Goal: Transaction & Acquisition: Purchase product/service

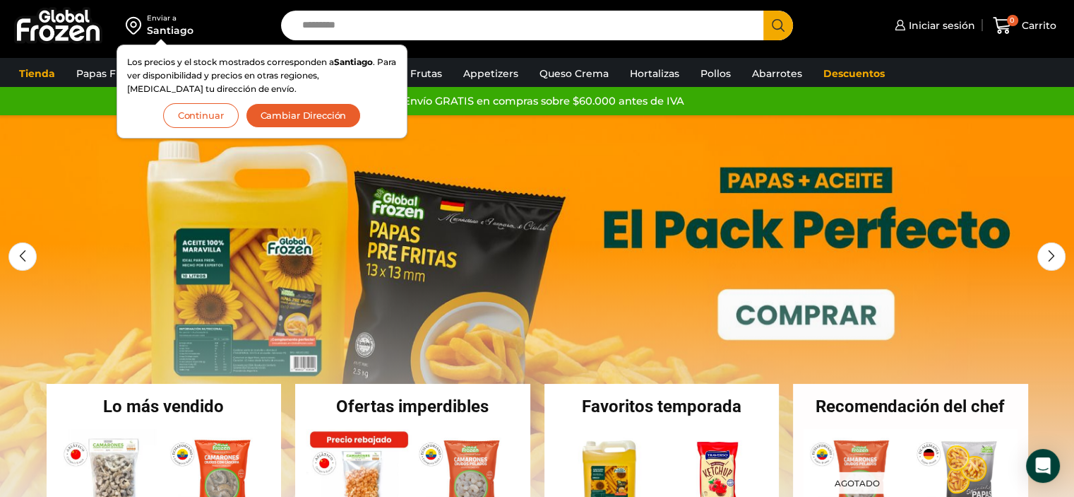
click at [840, 317] on link "1 / 3" at bounding box center [537, 327] width 1074 height 424
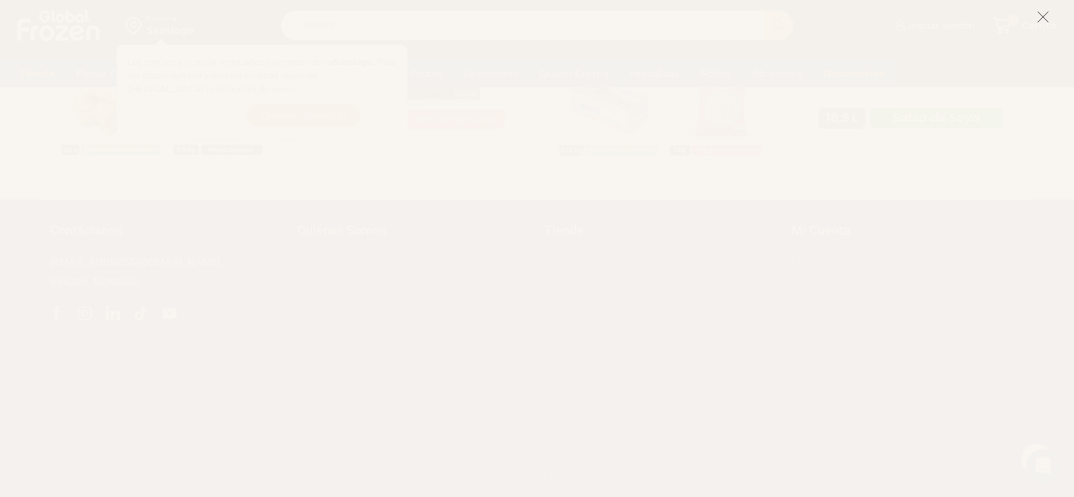
scroll to position [1148, 0]
